Goal: Task Accomplishment & Management: Use online tool/utility

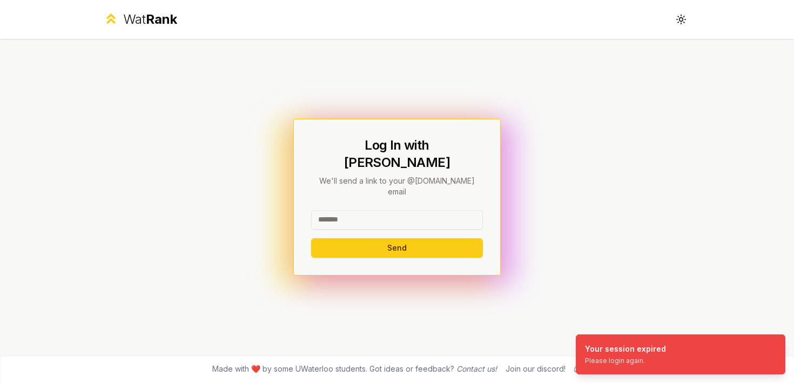
click at [363, 210] on input at bounding box center [397, 219] width 172 height 19
click at [434, 210] on input at bounding box center [397, 219] width 172 height 19
click at [419, 238] on button "Send" at bounding box center [397, 247] width 172 height 19
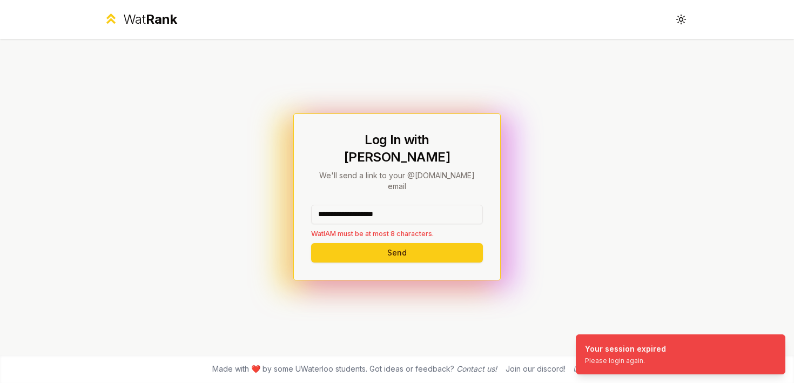
drag, startPoint x: 414, startPoint y: 200, endPoint x: 356, endPoint y: 200, distance: 57.8
click at [356, 205] on input "**********" at bounding box center [397, 214] width 172 height 19
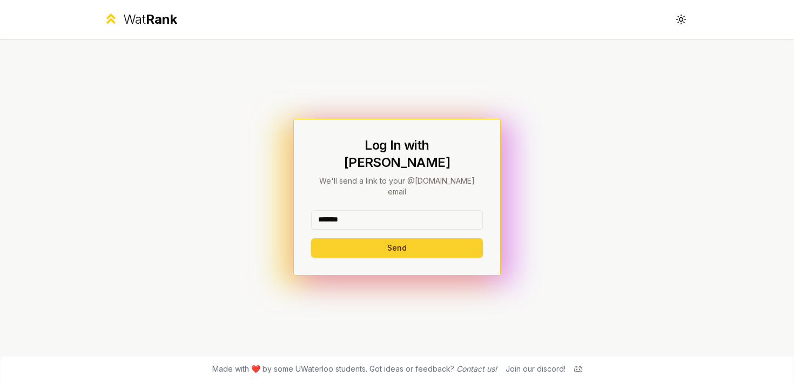
type input "*******"
click at [331, 238] on button "Send" at bounding box center [397, 247] width 172 height 19
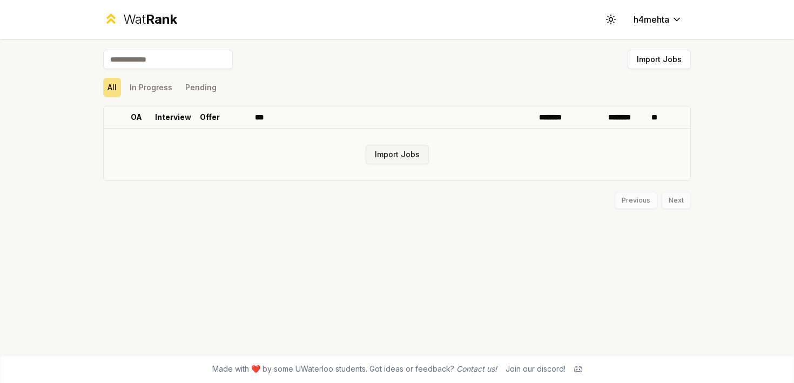
click at [398, 154] on button "Import Jobs" at bounding box center [397, 154] width 63 height 19
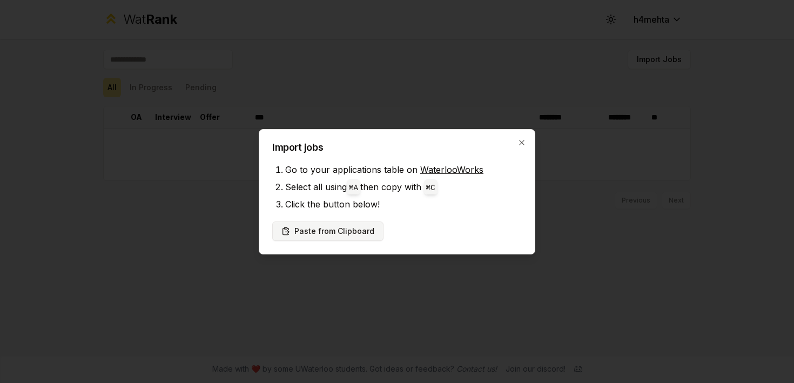
click at [345, 230] on button "Paste from Clipboard" at bounding box center [327, 230] width 111 height 19
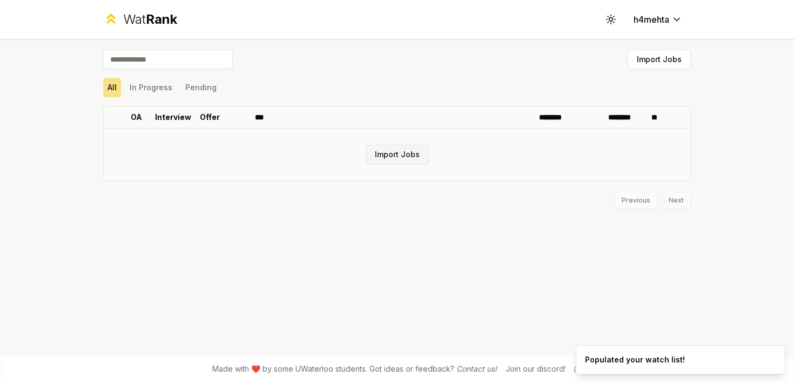
click at [399, 153] on button "Import Jobs" at bounding box center [397, 154] width 63 height 19
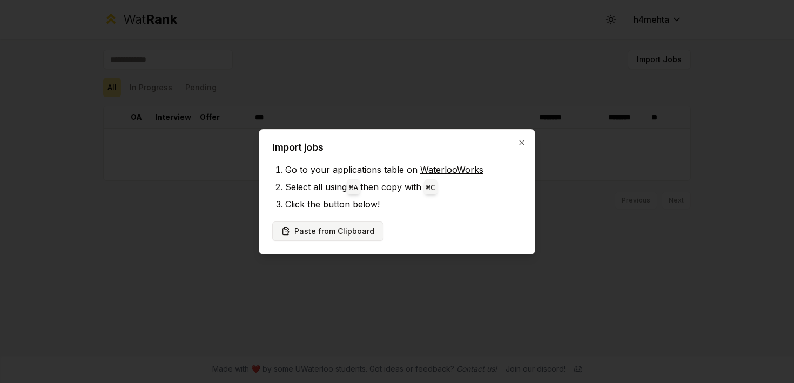
click at [334, 227] on button "Paste from Clipboard" at bounding box center [327, 230] width 111 height 19
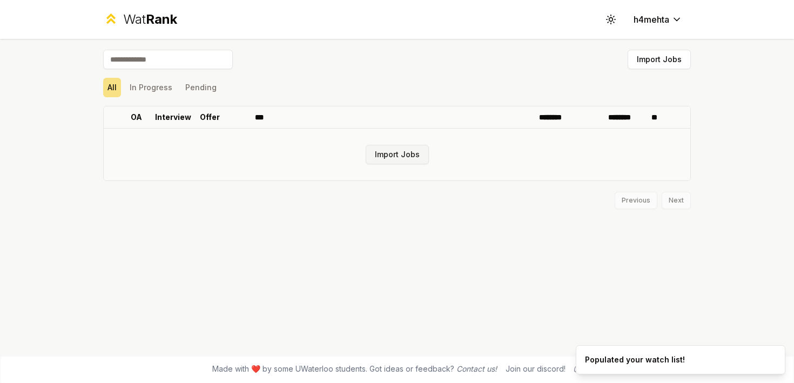
click at [384, 154] on button "Import Jobs" at bounding box center [397, 154] width 63 height 19
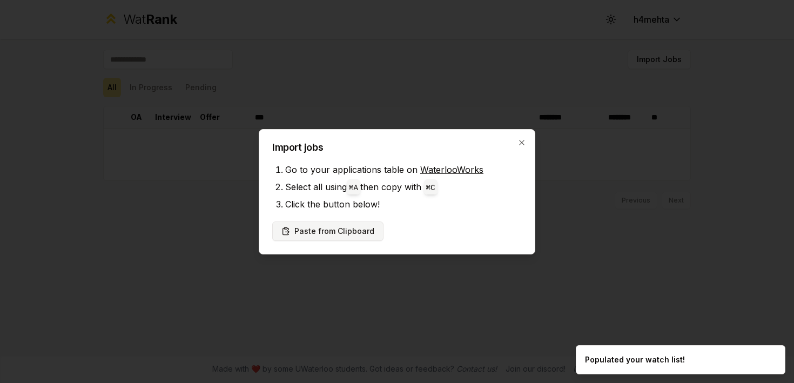
click at [358, 231] on button "Paste from Clipboard" at bounding box center [327, 230] width 111 height 19
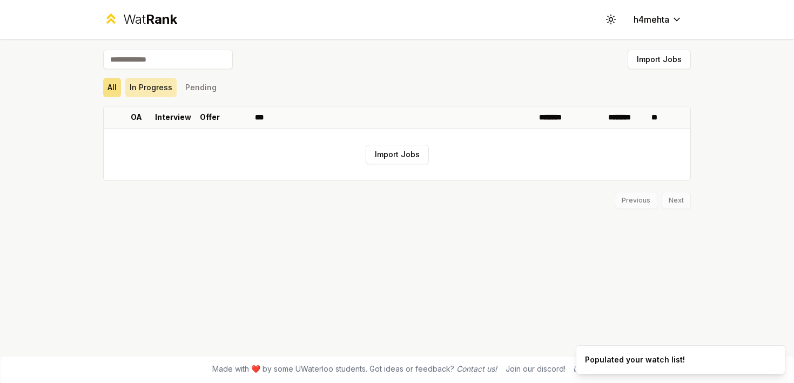
click at [151, 81] on button "In Progress" at bounding box center [150, 87] width 51 height 19
